Goal: Transaction & Acquisition: Purchase product/service

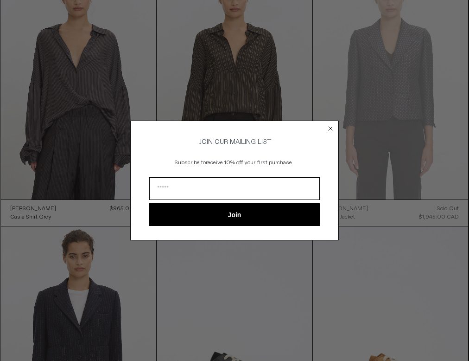
click at [329, 124] on circle "Close dialog" at bounding box center [330, 128] width 9 height 9
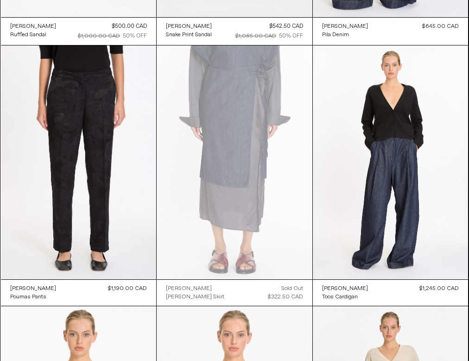
scroll to position [1832, 0]
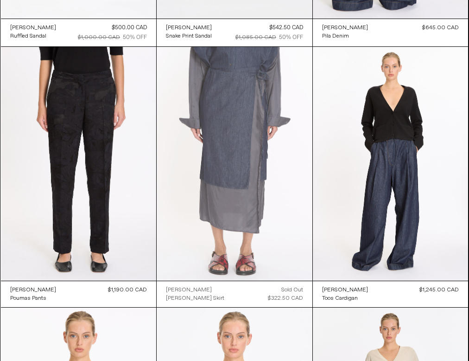
click at [248, 185] on at bounding box center [235, 164] width 156 height 234
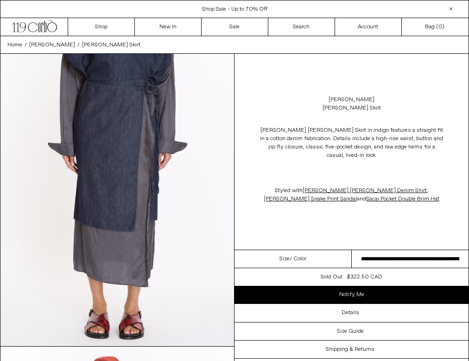
click at [363, 273] on div "$322.50 CAD" at bounding box center [364, 277] width 35 height 8
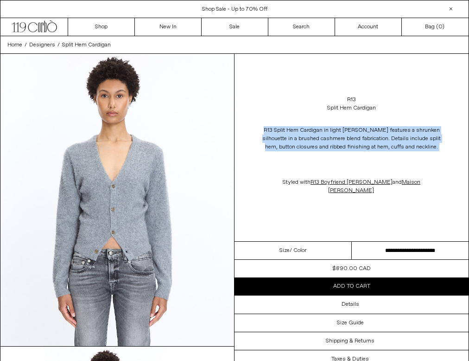
drag, startPoint x: 290, startPoint y: 131, endPoint x: 448, endPoint y: 157, distance: 160.2
click at [448, 157] on div "R13 Split Hem Cardigan in light heather grey features a shrunken silhouette in …" at bounding box center [352, 160] width 234 height 87
